Goal: Information Seeking & Learning: Learn about a topic

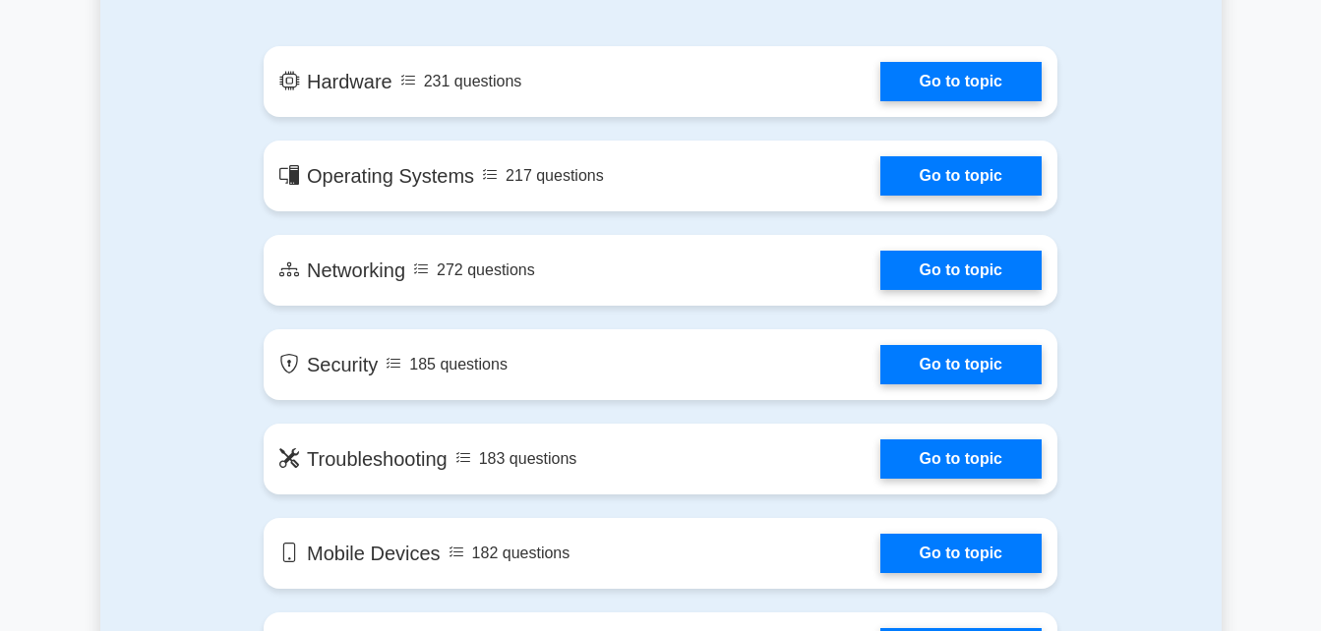
scroll to position [1120, 0]
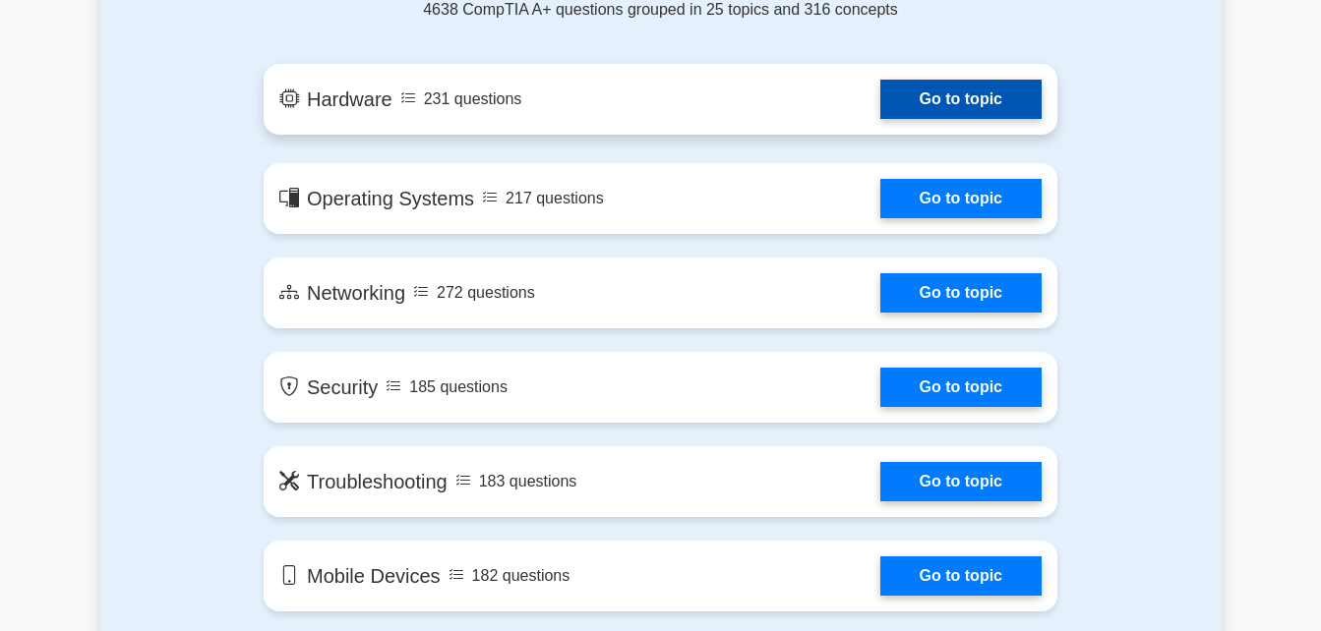
click at [929, 100] on link "Go to topic" at bounding box center [960, 99] width 161 height 39
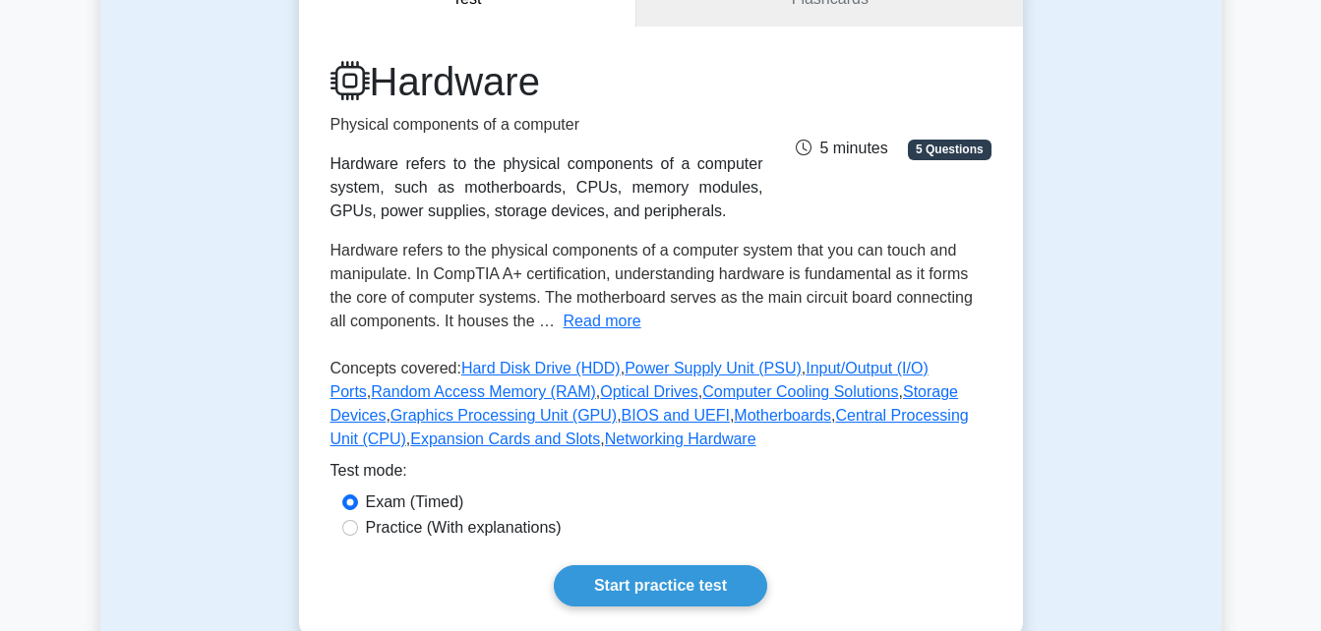
scroll to position [209, 0]
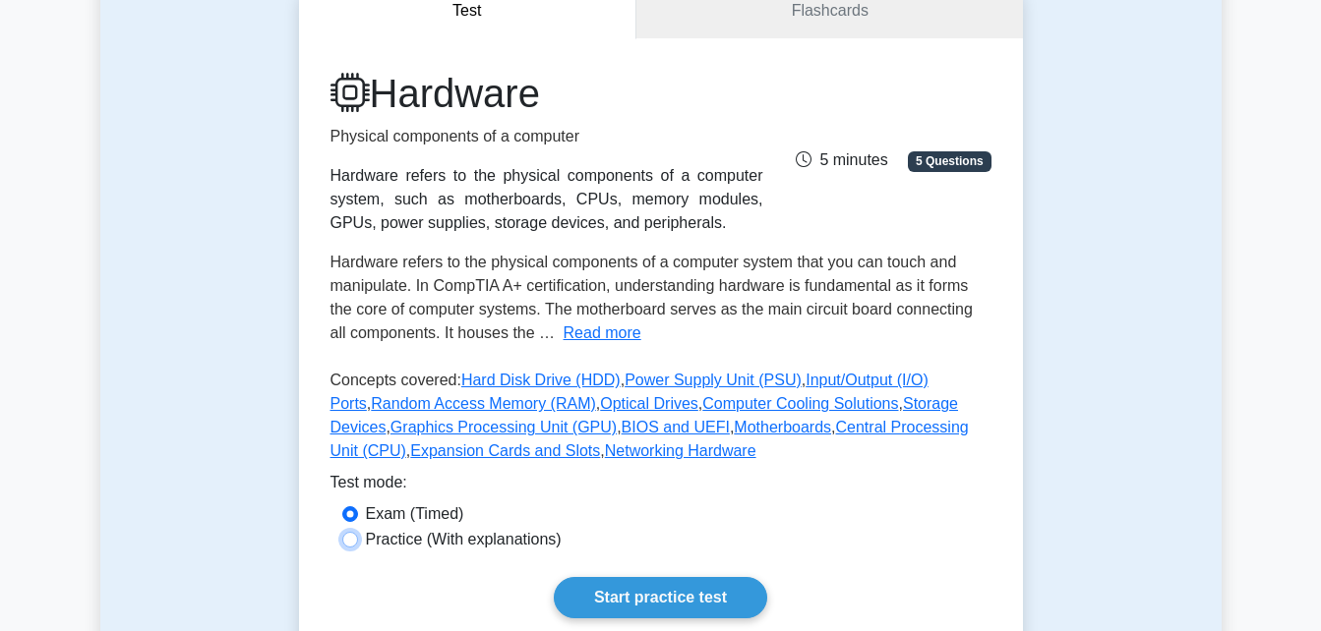
click at [356, 545] on input "Practice (With explanations)" at bounding box center [350, 540] width 16 height 16
radio input "true"
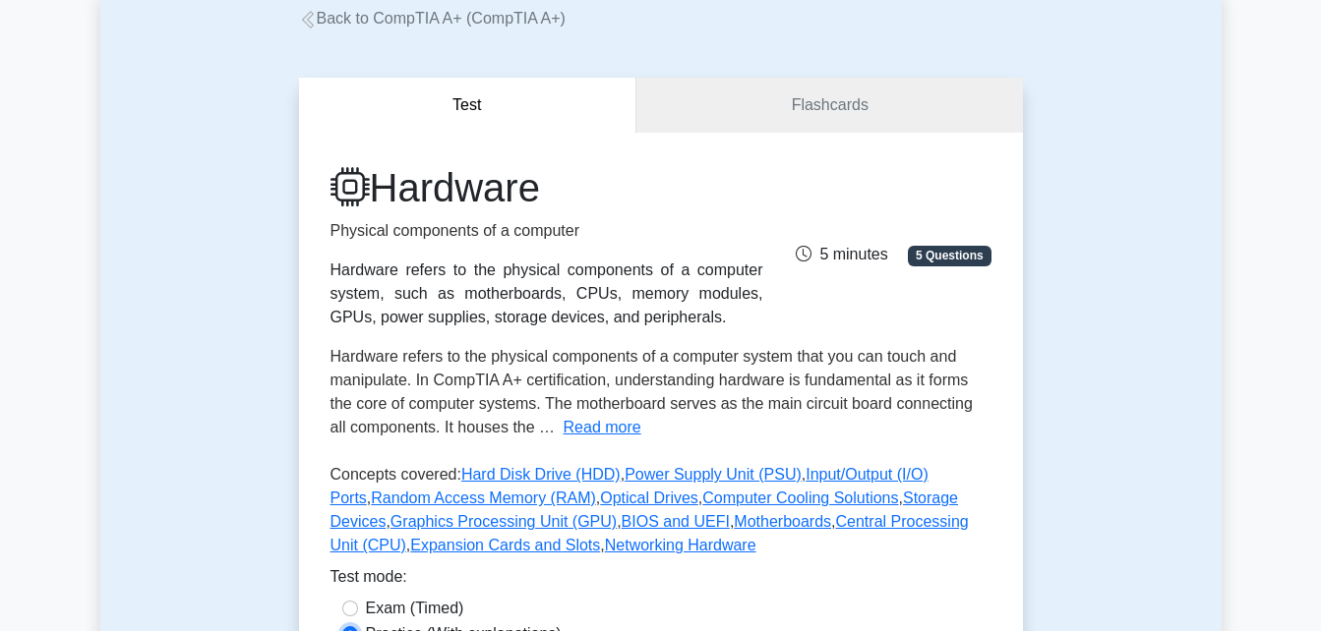
scroll to position [124, 0]
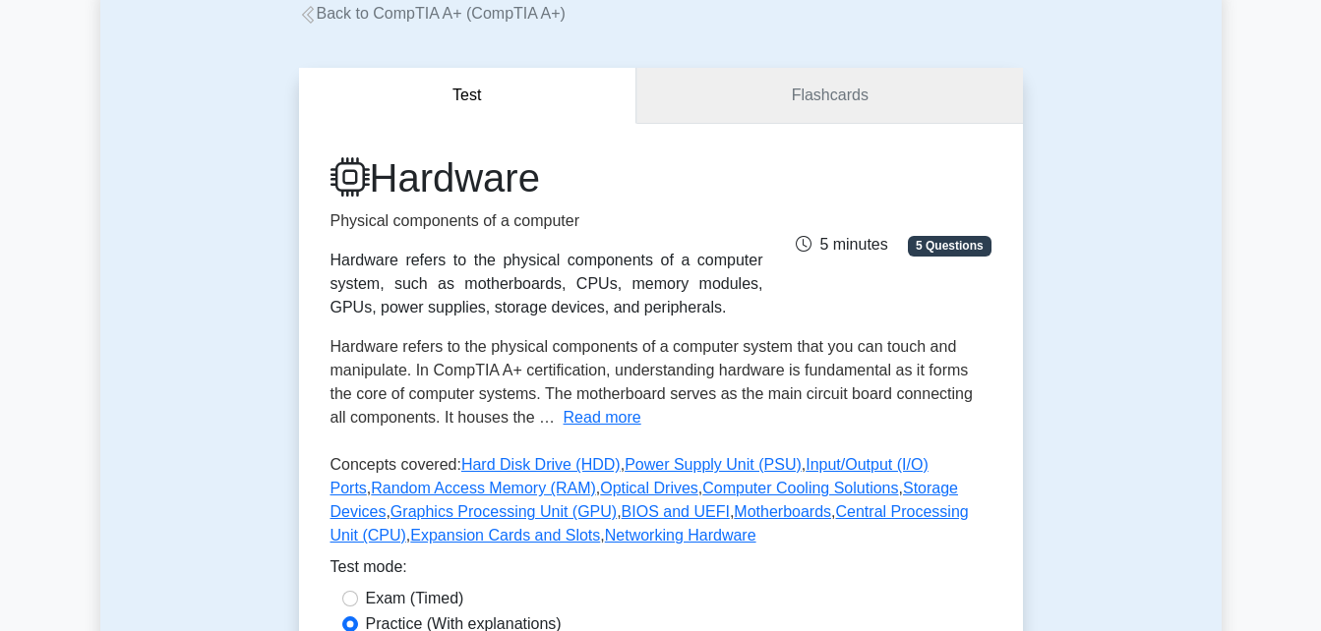
click at [816, 96] on link "Flashcards" at bounding box center [829, 96] width 386 height 56
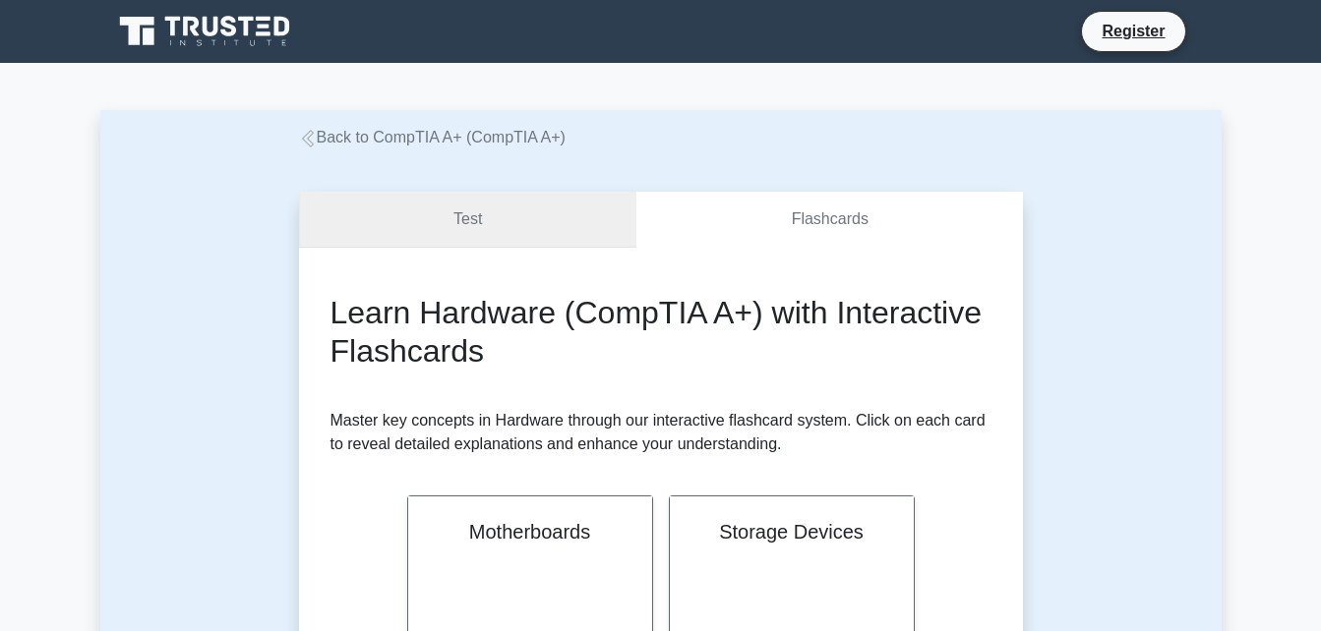
click at [412, 221] on link "Test" at bounding box center [468, 220] width 338 height 56
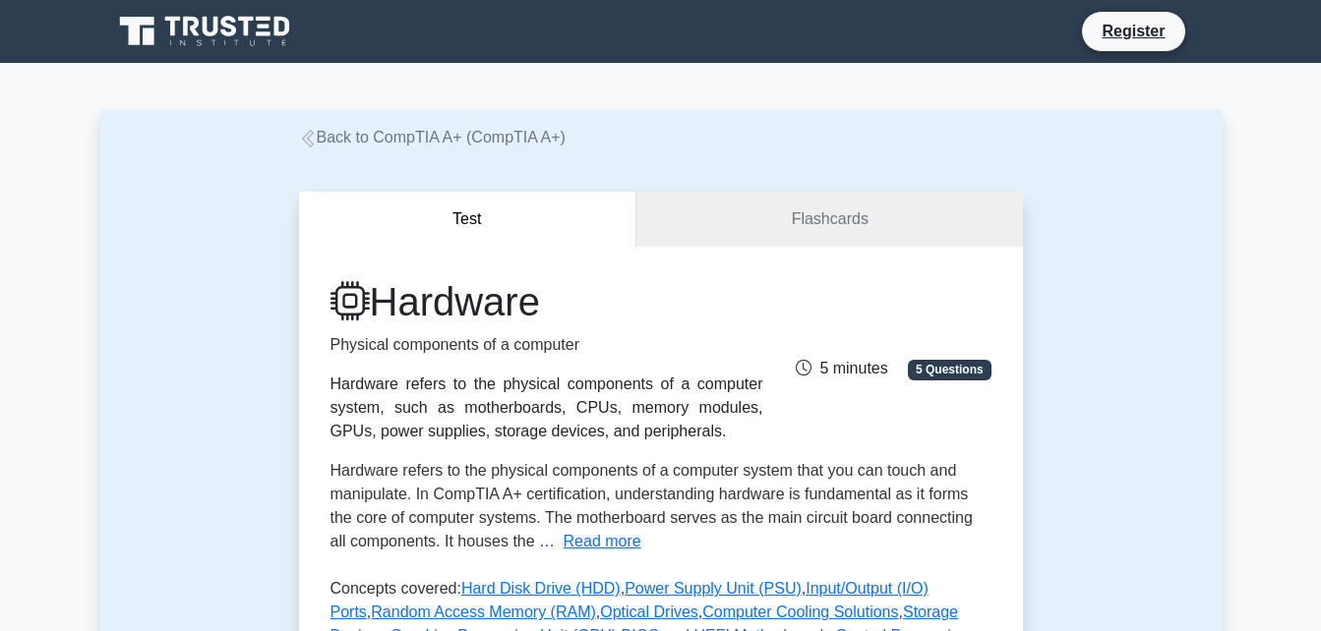
drag, startPoint x: 1057, startPoint y: 0, endPoint x: 891, endPoint y: 280, distance: 325.9
click at [891, 280] on div "Hardware Physical components of a computer Hardware refers to the physical comp…" at bounding box center [661, 553] width 724 height 612
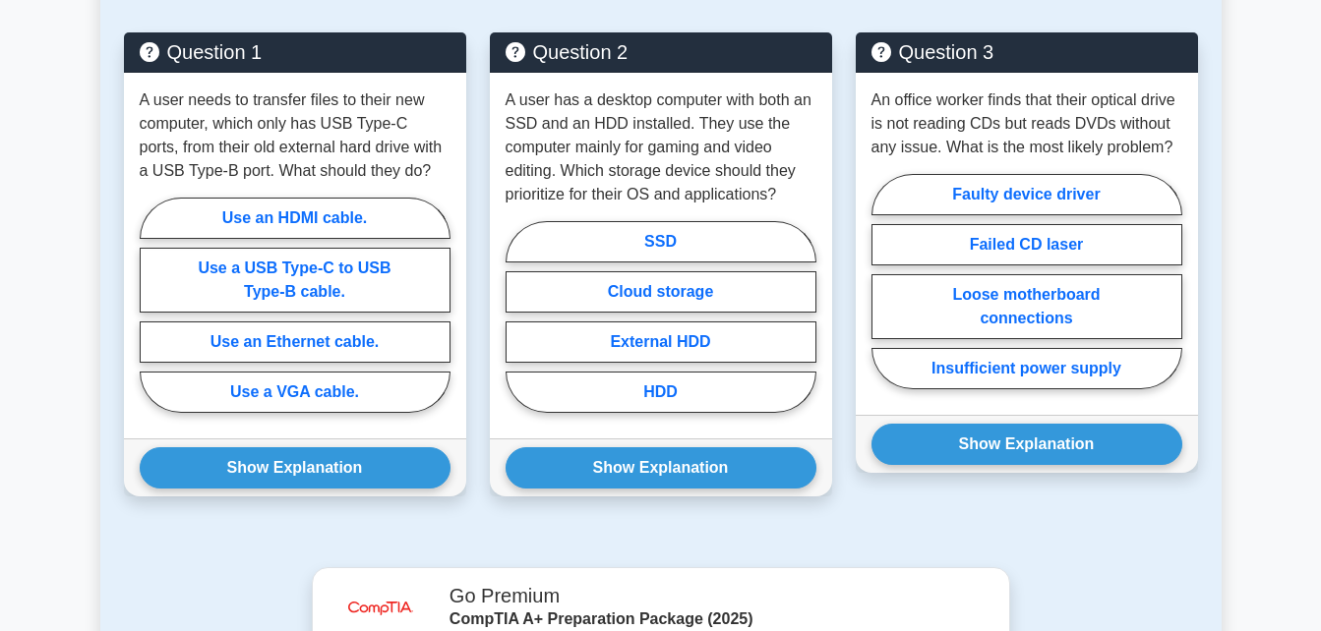
scroll to position [1068, 0]
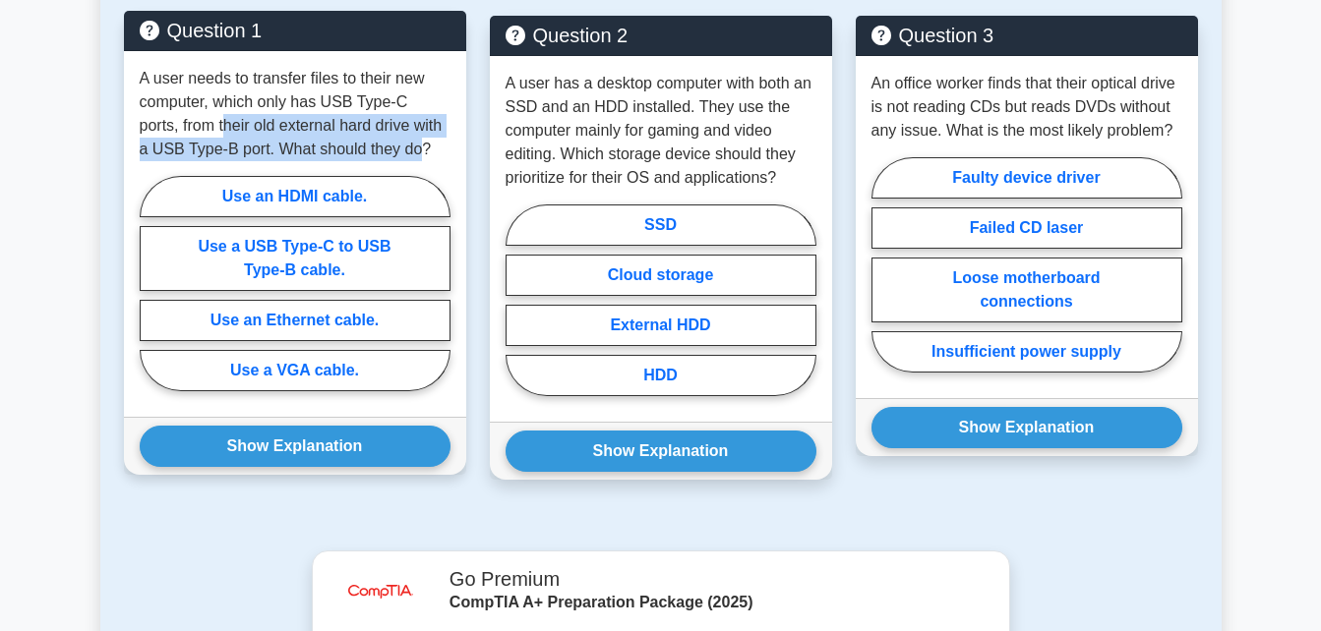
drag, startPoint x: 375, startPoint y: 150, endPoint x: 182, endPoint y: 131, distance: 193.7
click at [182, 131] on p "A user needs to transfer files to their new computer, which only has USB Type-C…" at bounding box center [295, 114] width 311 height 94
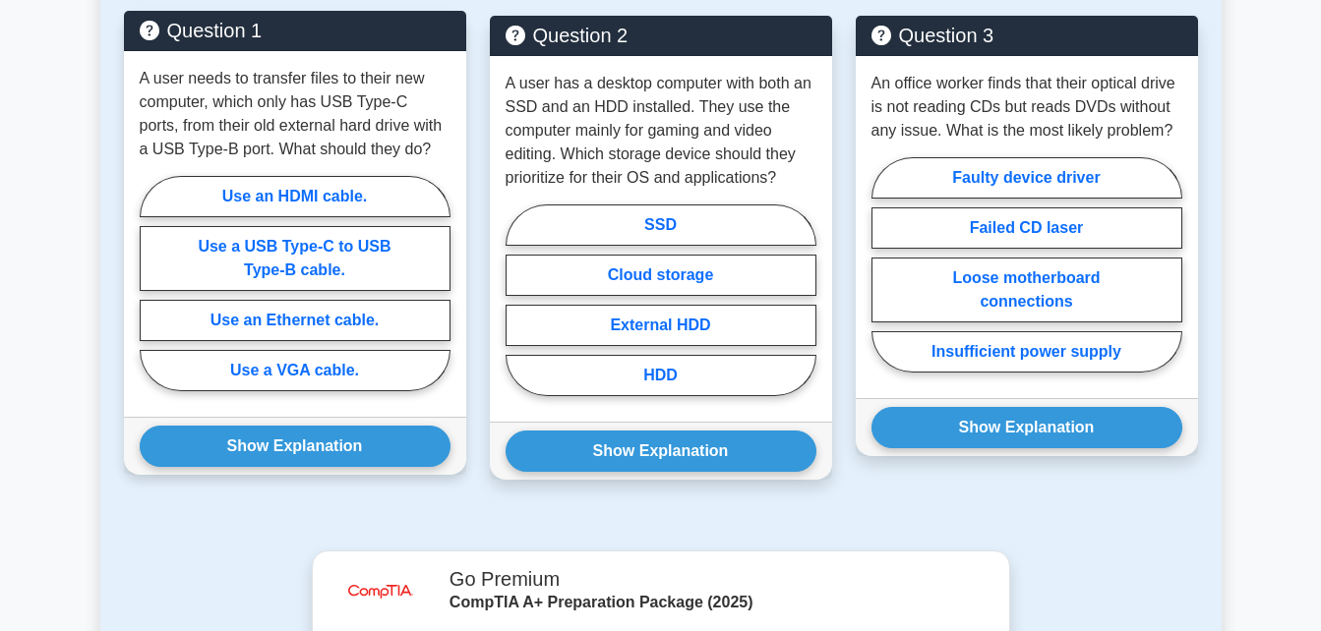
drag, startPoint x: 182, startPoint y: 131, endPoint x: 382, endPoint y: 150, distance: 200.6
click at [382, 150] on p "A user needs to transfer files to their new computer, which only has USB Type-C…" at bounding box center [295, 114] width 311 height 94
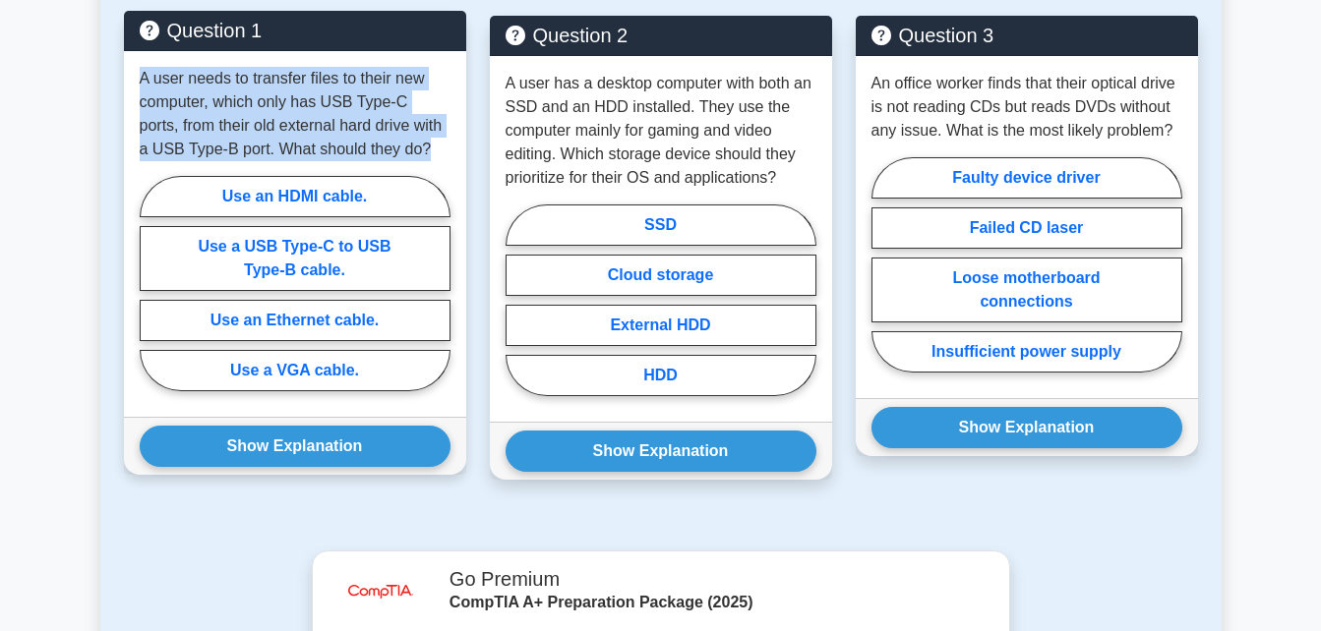
drag, startPoint x: 380, startPoint y: 150, endPoint x: 137, endPoint y: 72, distance: 255.4
click at [137, 72] on div "A user needs to transfer files to their new computer, which only has USB Type-C…" at bounding box center [295, 234] width 342 height 366
copy p "A user needs to transfer files to their new computer, which only has USB Type-C…"
click at [257, 126] on p "A user needs to transfer files to their new computer, which only has USB Type-C…" at bounding box center [295, 114] width 311 height 94
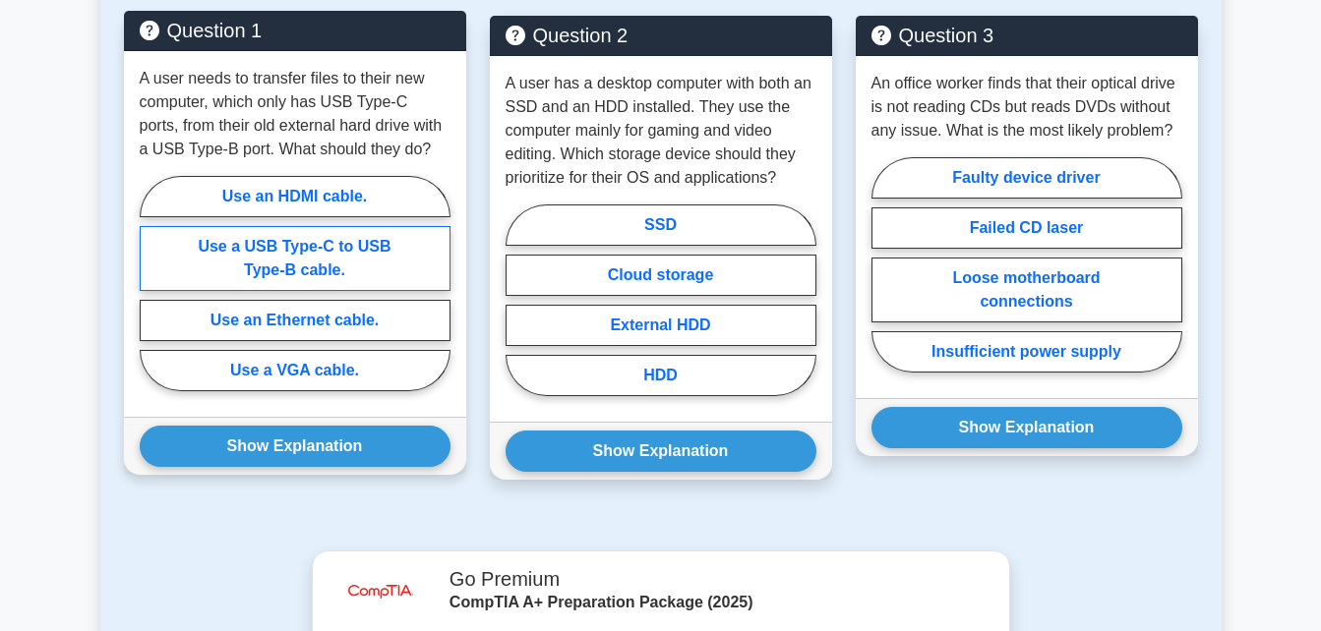
click at [283, 270] on label "Use a USB Type-C to USB Type-B cable." at bounding box center [295, 258] width 311 height 65
click at [152, 283] on input "Use a USB Type-C to USB Type-B cable." at bounding box center [146, 289] width 13 height 13
radio input "true"
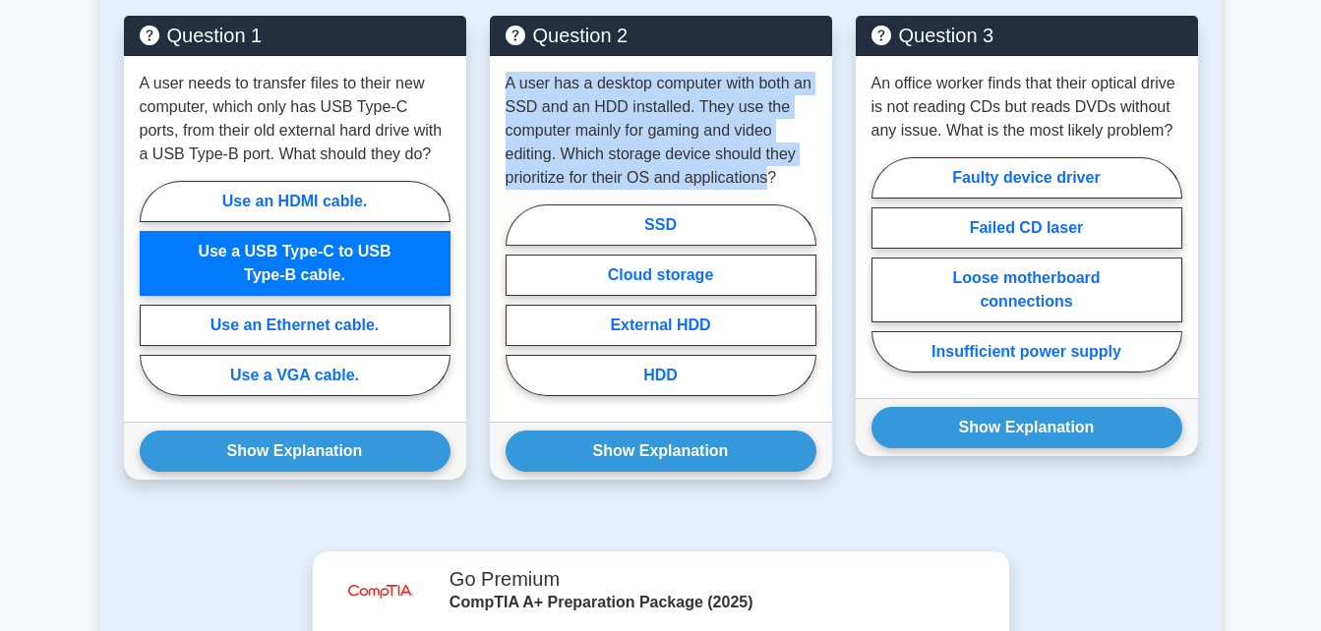
drag, startPoint x: 771, startPoint y: 173, endPoint x: 488, endPoint y: 67, distance: 302.5
click at [488, 67] on div "Question 2 A user has a desktop computer with both an SSD and an HDD installed.…" at bounding box center [661, 260] width 366 height 488
copy p "A user has a desktop computer with both an SSD and an HDD installed. They use t…"
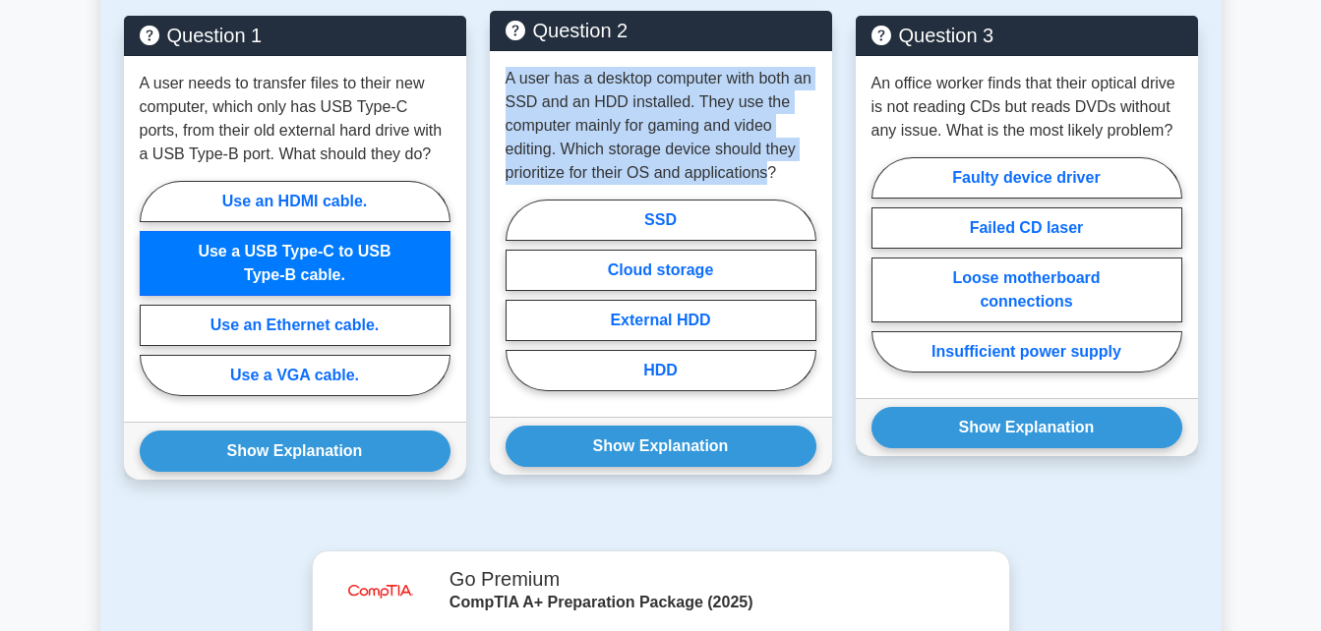
click at [616, 154] on p "A user has a desktop computer with both an SSD and an HDD installed. They use t…" at bounding box center [661, 126] width 311 height 118
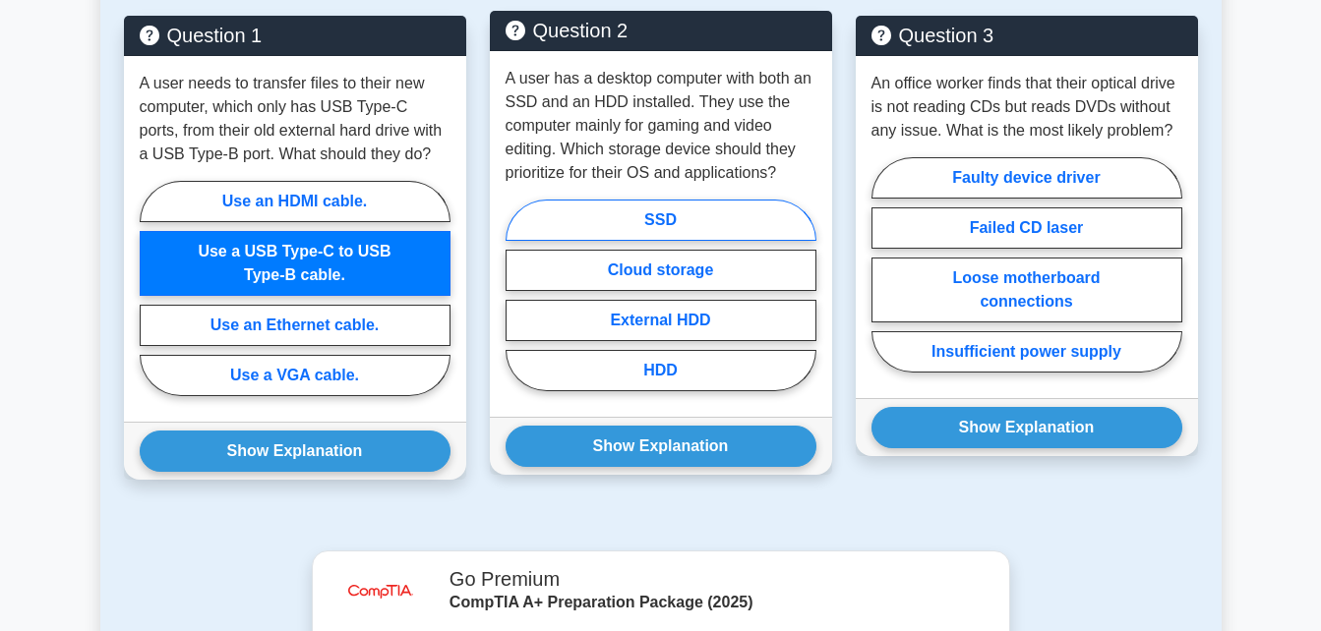
click at [658, 225] on label "SSD" at bounding box center [661, 220] width 311 height 41
click at [518, 295] on input "SSD" at bounding box center [512, 301] width 13 height 13
radio input "true"
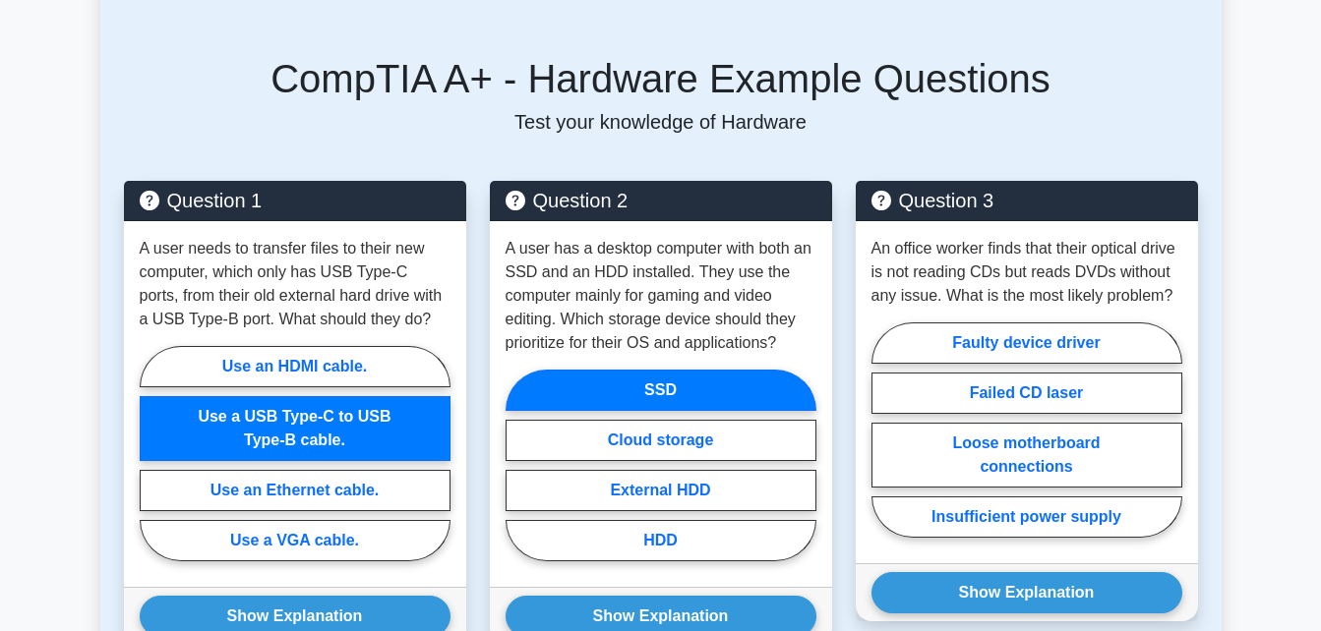
scroll to position [929, 0]
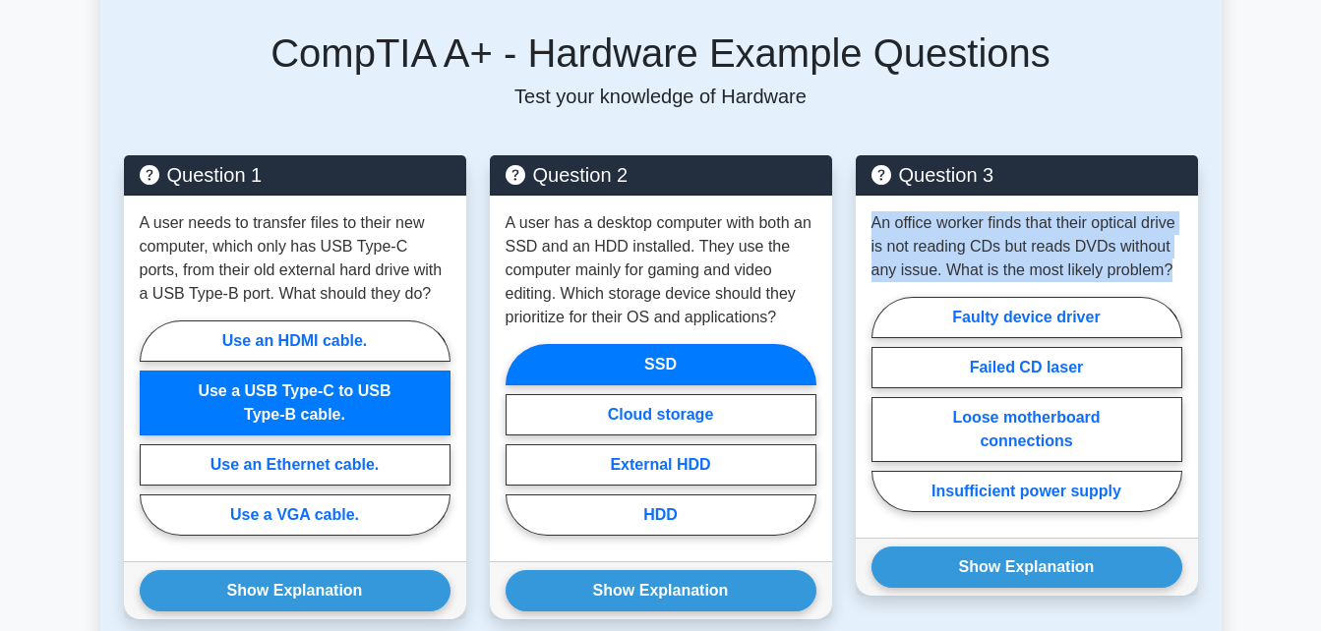
drag, startPoint x: 1168, startPoint y: 264, endPoint x: 850, endPoint y: 197, distance: 324.7
click at [850, 197] on div "Question 3 An office worker finds that their optical drive is not reading CDs b…" at bounding box center [1027, 399] width 366 height 488
copy p "An office worker finds that their optical drive is not reading CDs but reads DV…"
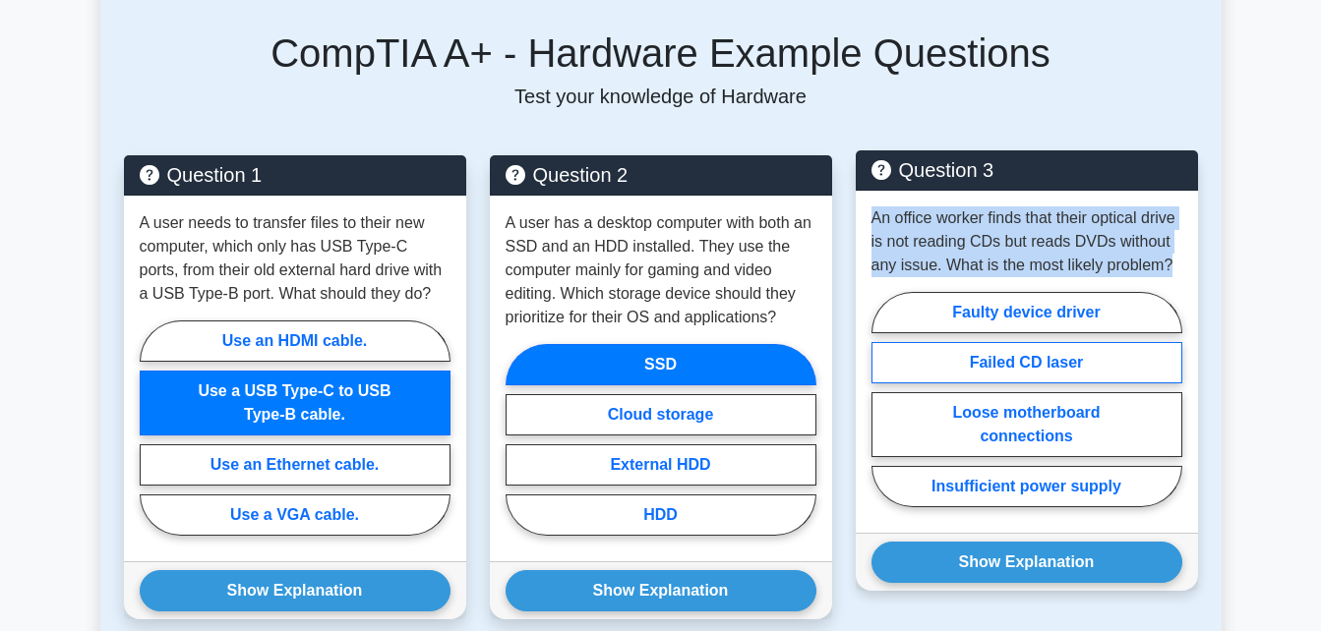
click at [984, 369] on label "Failed CD laser" at bounding box center [1026, 362] width 311 height 41
click at [884, 399] on input "Failed CD laser" at bounding box center [877, 405] width 13 height 13
radio input "true"
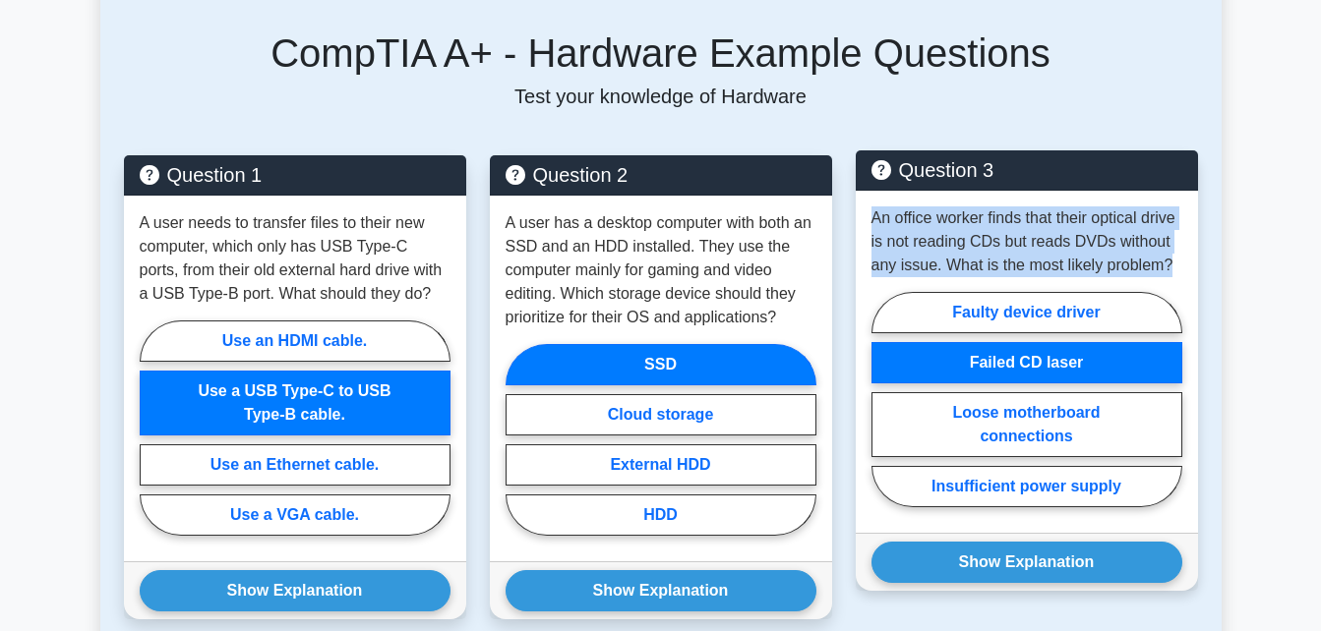
click at [909, 251] on p "An office worker finds that their optical drive is not reading CDs but reads DV…" at bounding box center [1026, 242] width 311 height 71
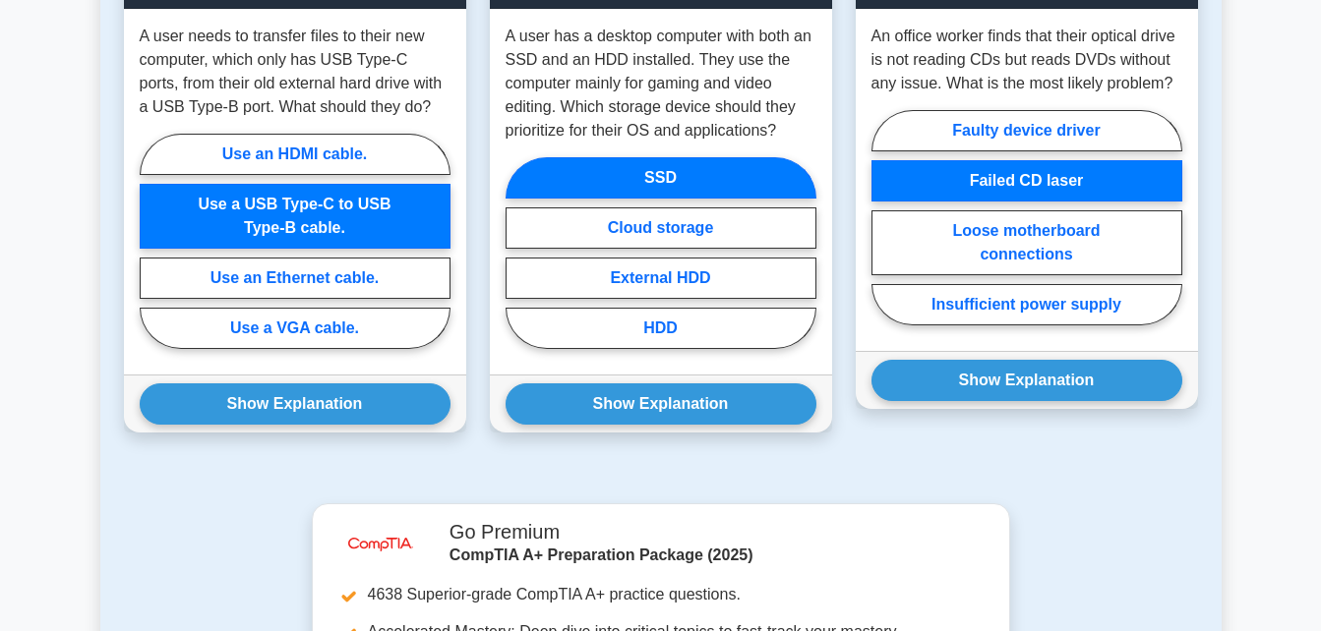
scroll to position [1107, 0]
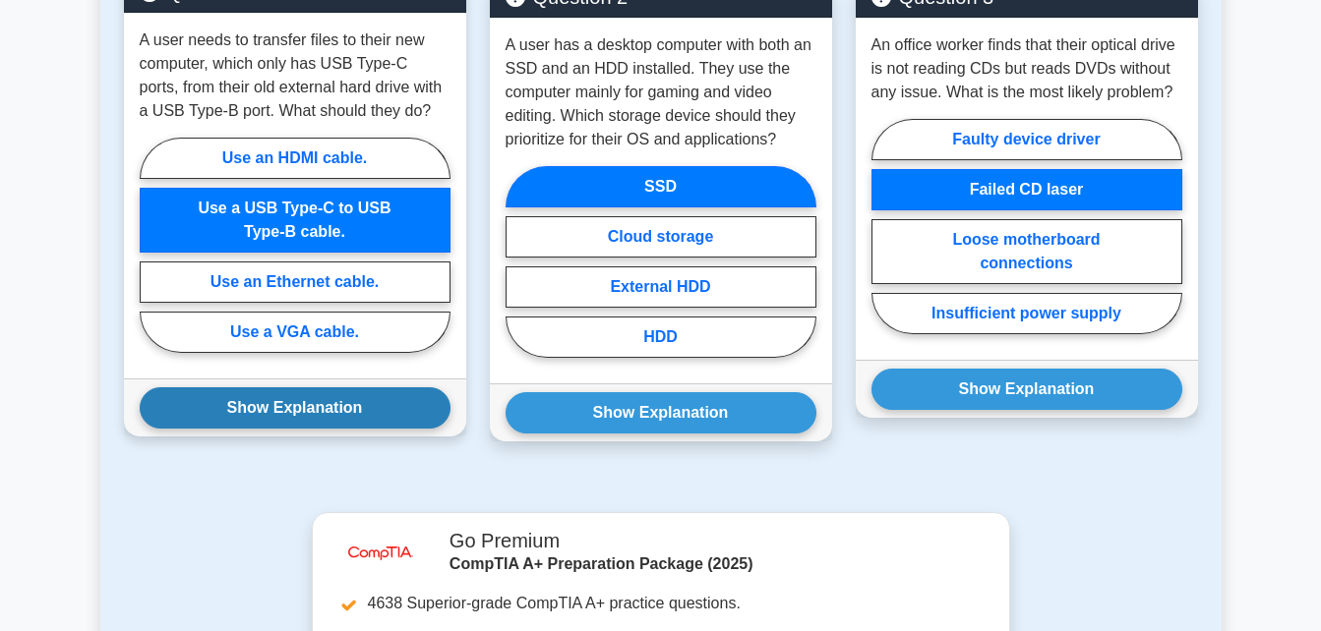
click at [367, 405] on button "Show Explanation" at bounding box center [295, 408] width 311 height 41
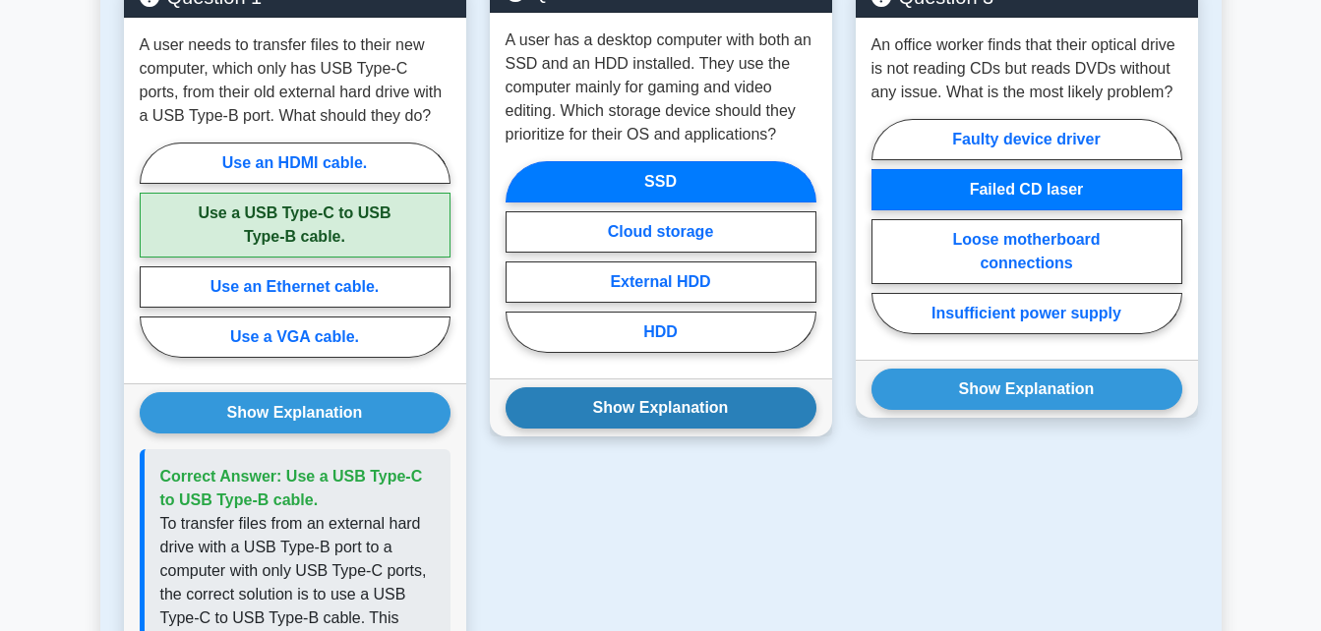
click at [604, 403] on button "Show Explanation" at bounding box center [661, 408] width 311 height 41
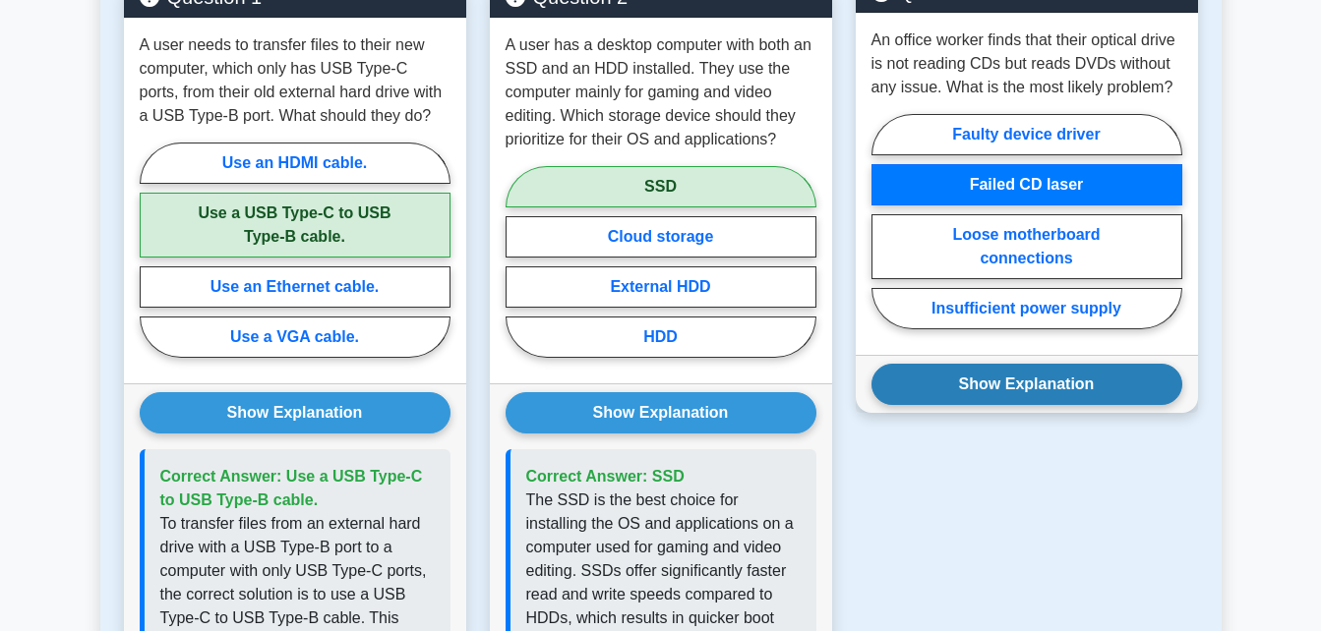
click at [947, 404] on button "Show Explanation" at bounding box center [1026, 384] width 311 height 41
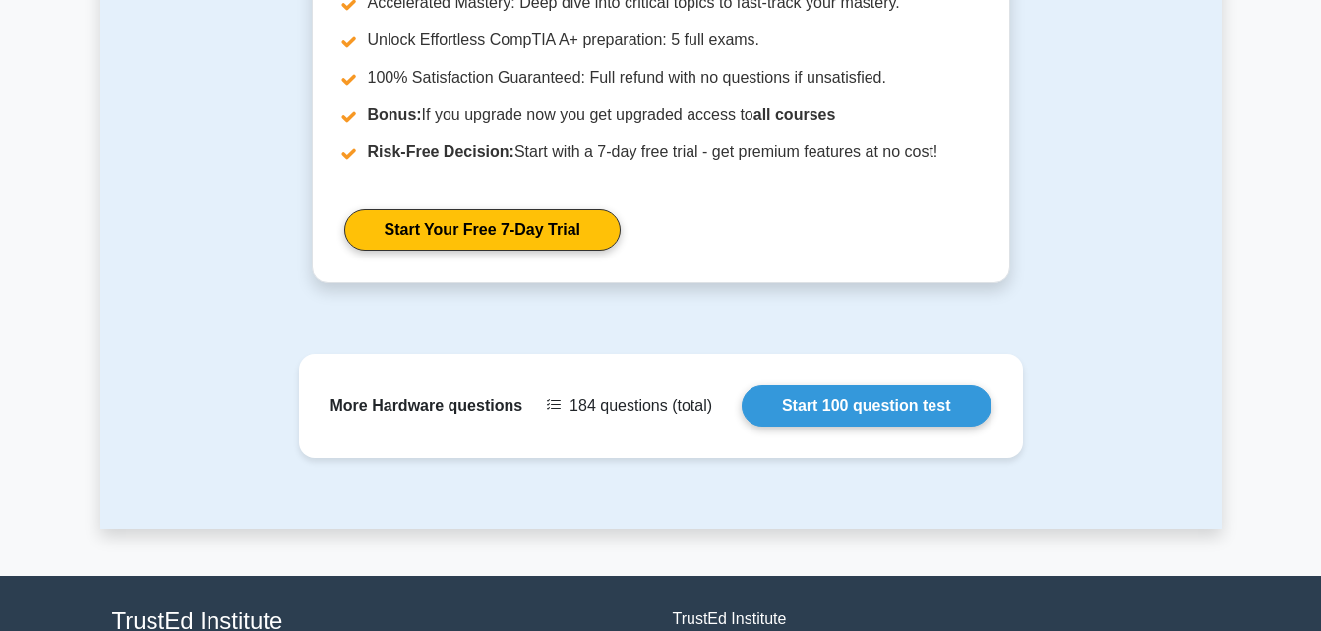
scroll to position [2450, 0]
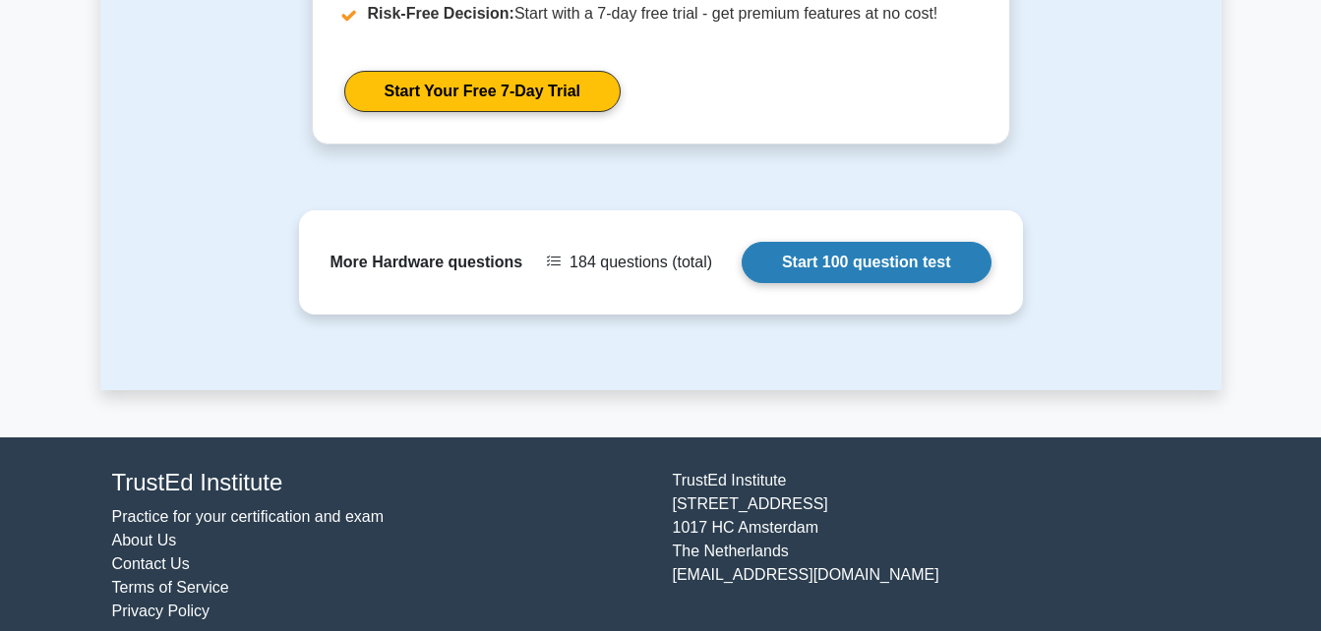
click at [869, 248] on link "Start 100 question test" at bounding box center [867, 262] width 250 height 41
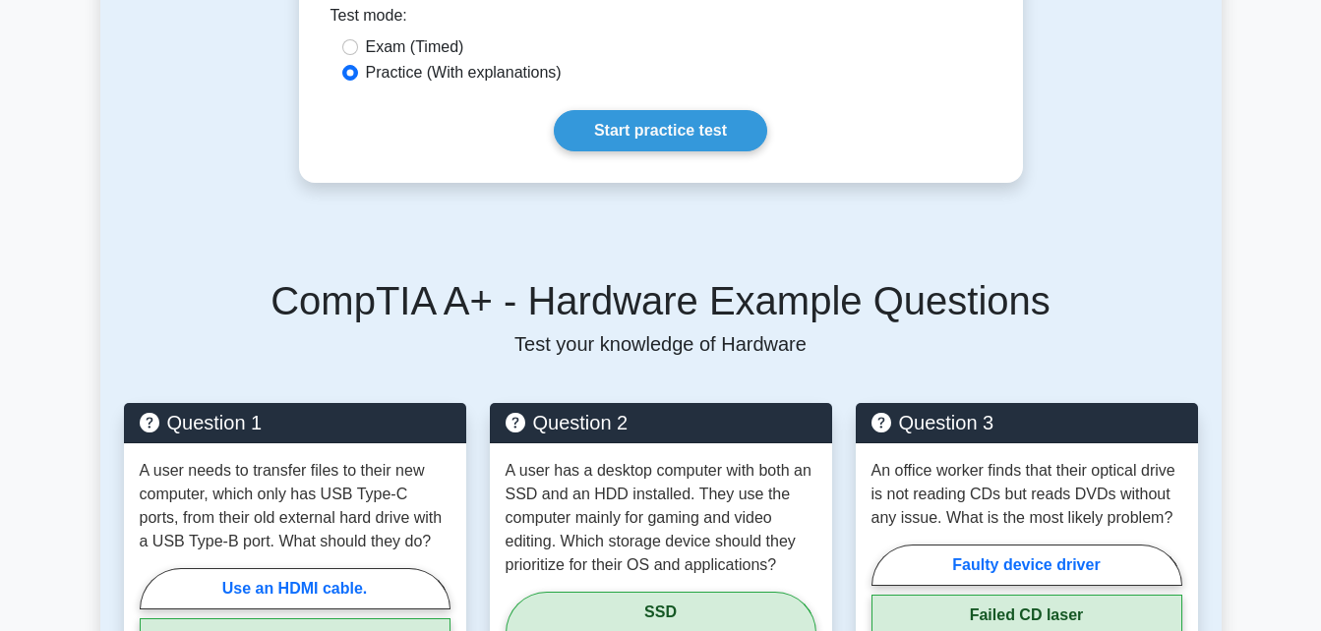
scroll to position [660, 0]
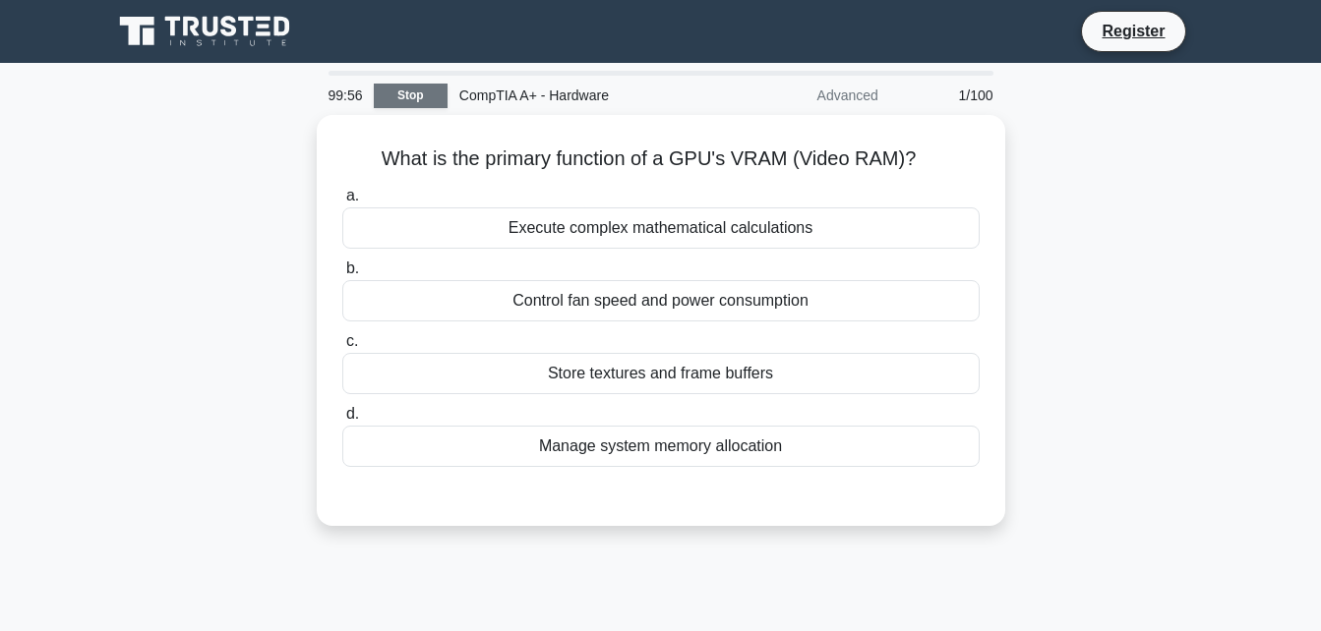
click at [392, 91] on link "Stop" at bounding box center [411, 96] width 74 height 25
